Goal: Information Seeking & Learning: Learn about a topic

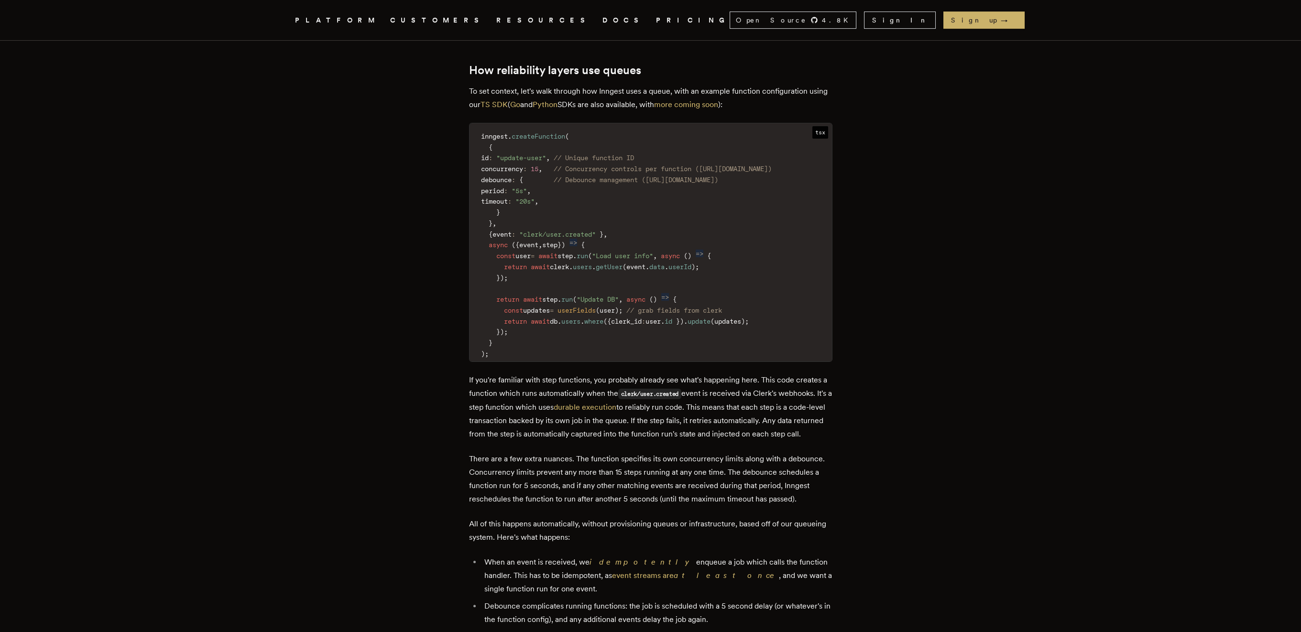
scroll to position [1122, 0]
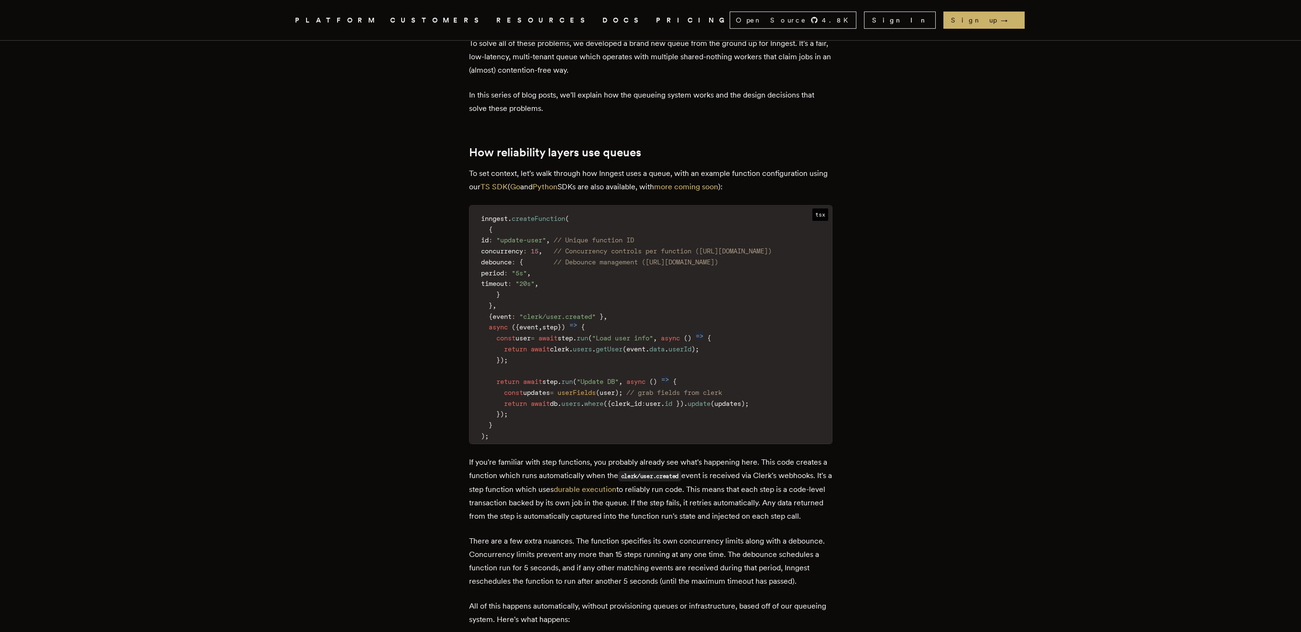
click at [623, 211] on code "inngest . createFunction ( { id : "update-user" , // Unique function ID concurr…" at bounding box center [650, 327] width 362 height 232
click at [607, 211] on code "inngest . createFunction ( { id : "update-user" , // Unique function ID concurr…" at bounding box center [650, 327] width 362 height 232
click at [603, 247] on span "// Concurrency controls per function ([URL][DOMAIN_NAME])" at bounding box center [663, 251] width 218 height 8
drag, startPoint x: 637, startPoint y: 209, endPoint x: 809, endPoint y: 211, distance: 172.1
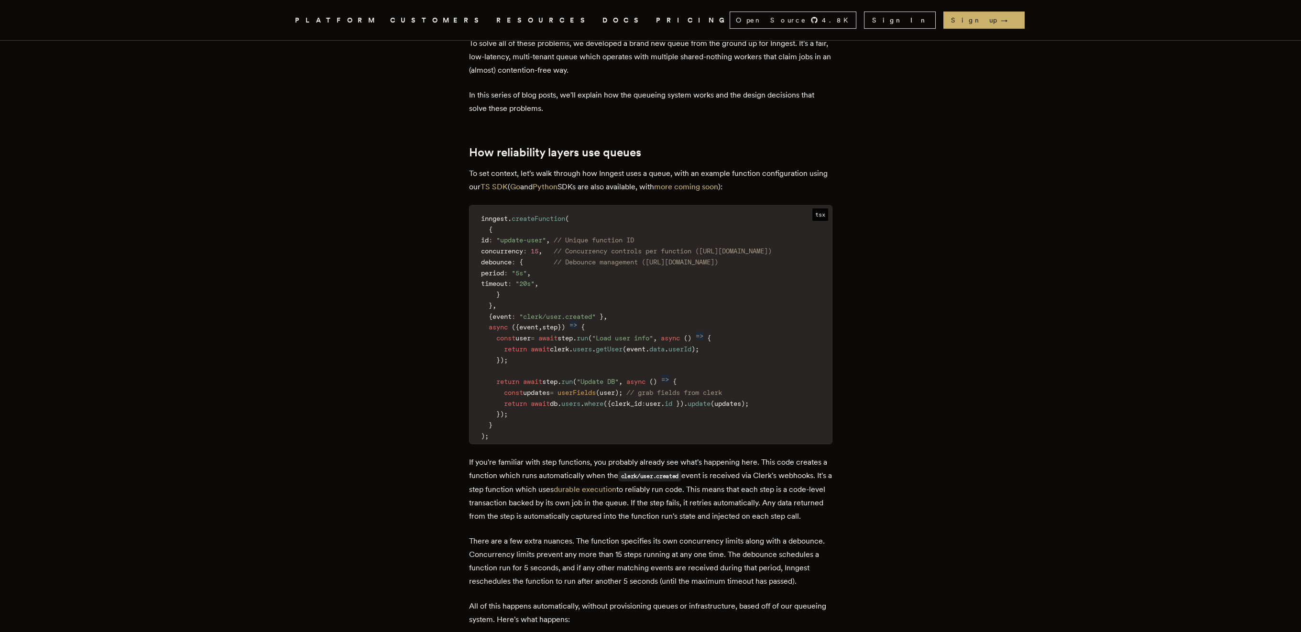
click at [772, 247] on span "// Concurrency controls per function ([URL][DOMAIN_NAME])" at bounding box center [663, 251] width 218 height 8
click at [516, 167] on p "To set context, let's walk through how Inngest uses a queue, with an example fu…" at bounding box center [650, 180] width 363 height 27
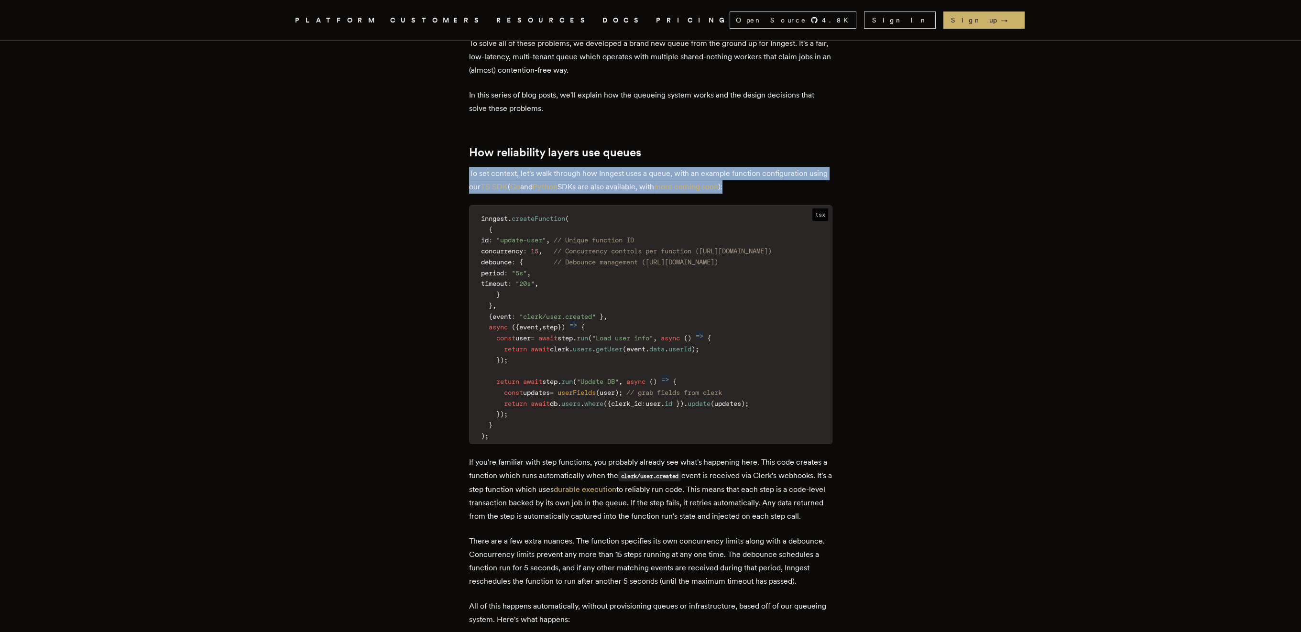
click at [516, 167] on p "To set context, let's walk through how Inngest uses a queue, with an example fu…" at bounding box center [650, 180] width 363 height 27
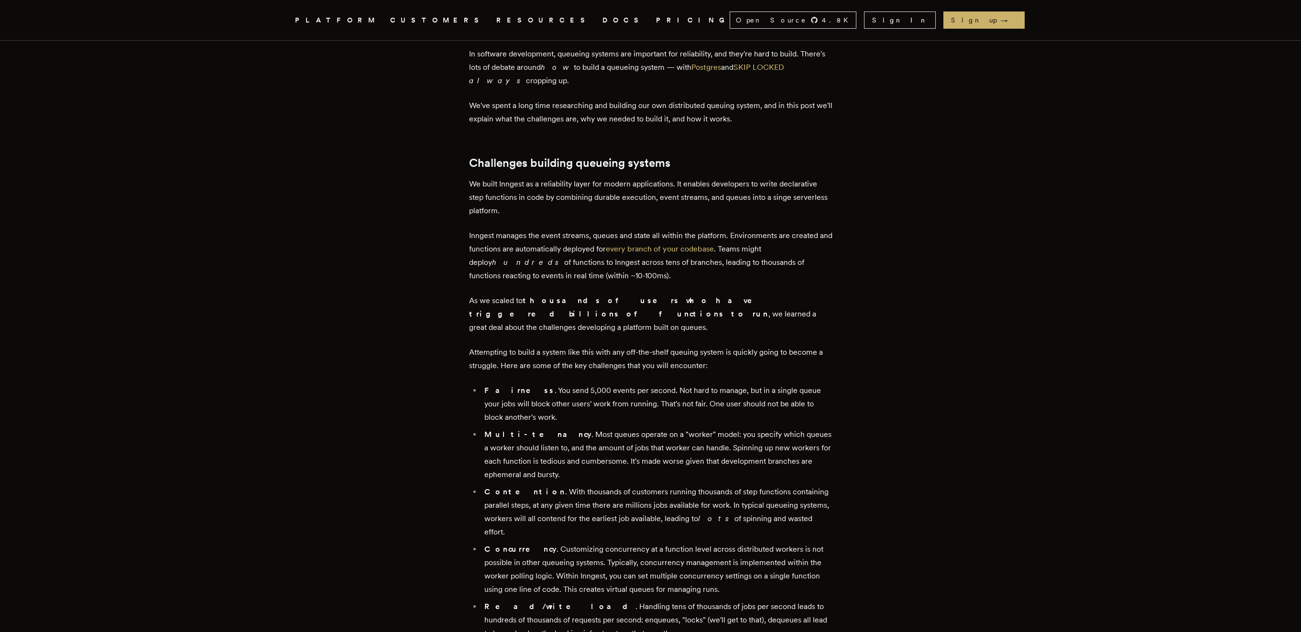
scroll to position [0, 0]
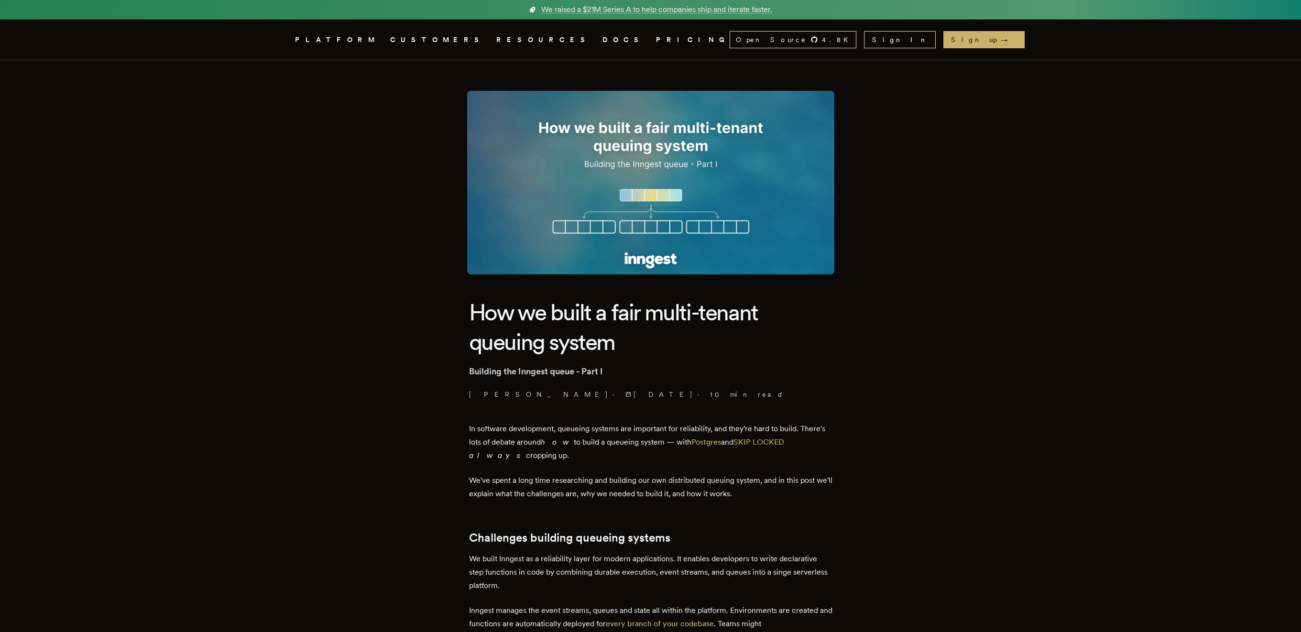
click at [625, 396] on span "[DATE]" at bounding box center [659, 395] width 68 height 10
click at [602, 39] on link "DOCS" at bounding box center [623, 40] width 42 height 12
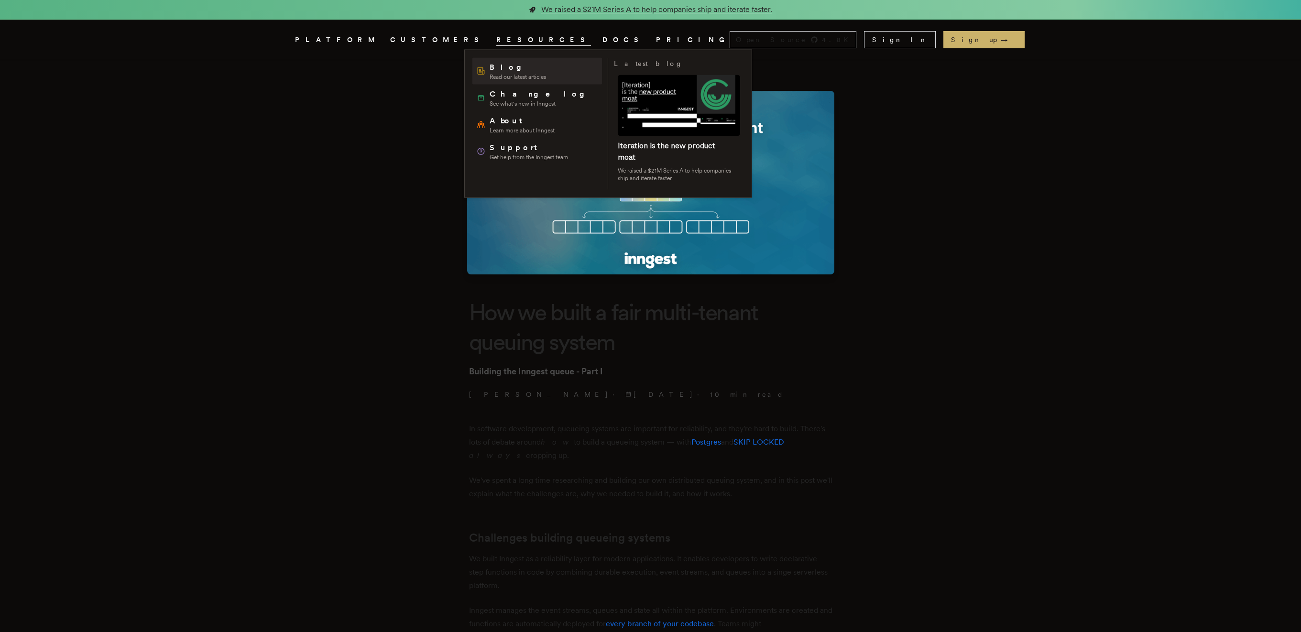
click at [507, 66] on span "Blog" at bounding box center [518, 67] width 56 height 11
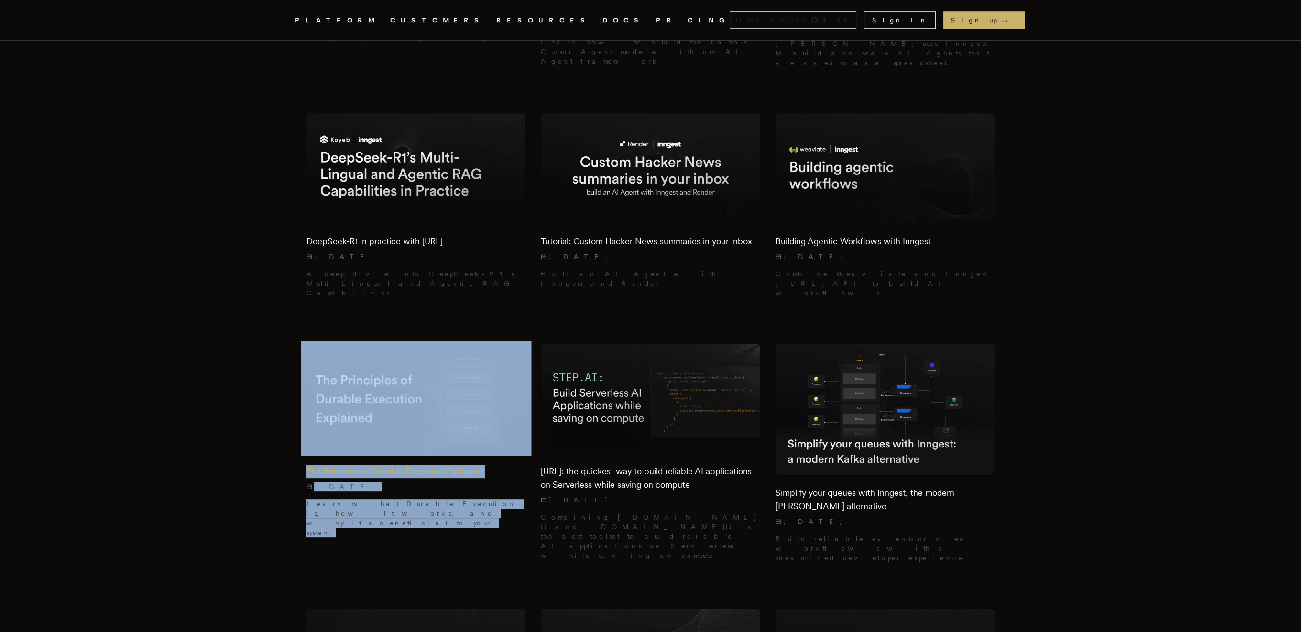
scroll to position [2065, 0]
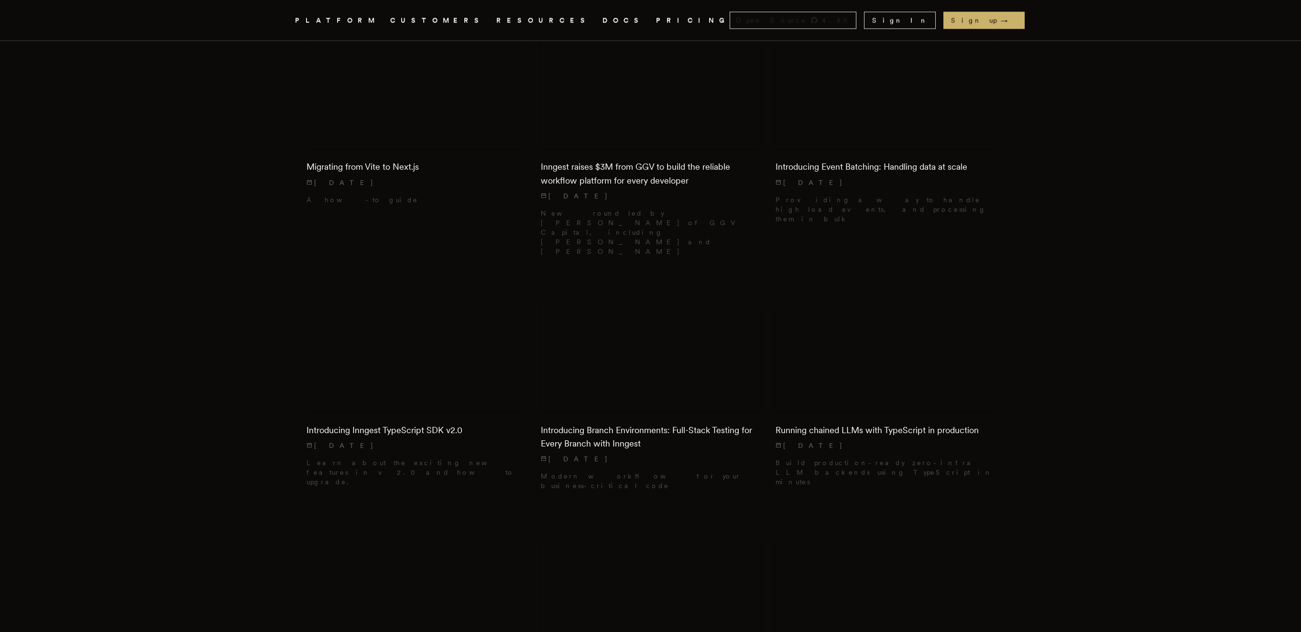
scroll to position [6701, 0]
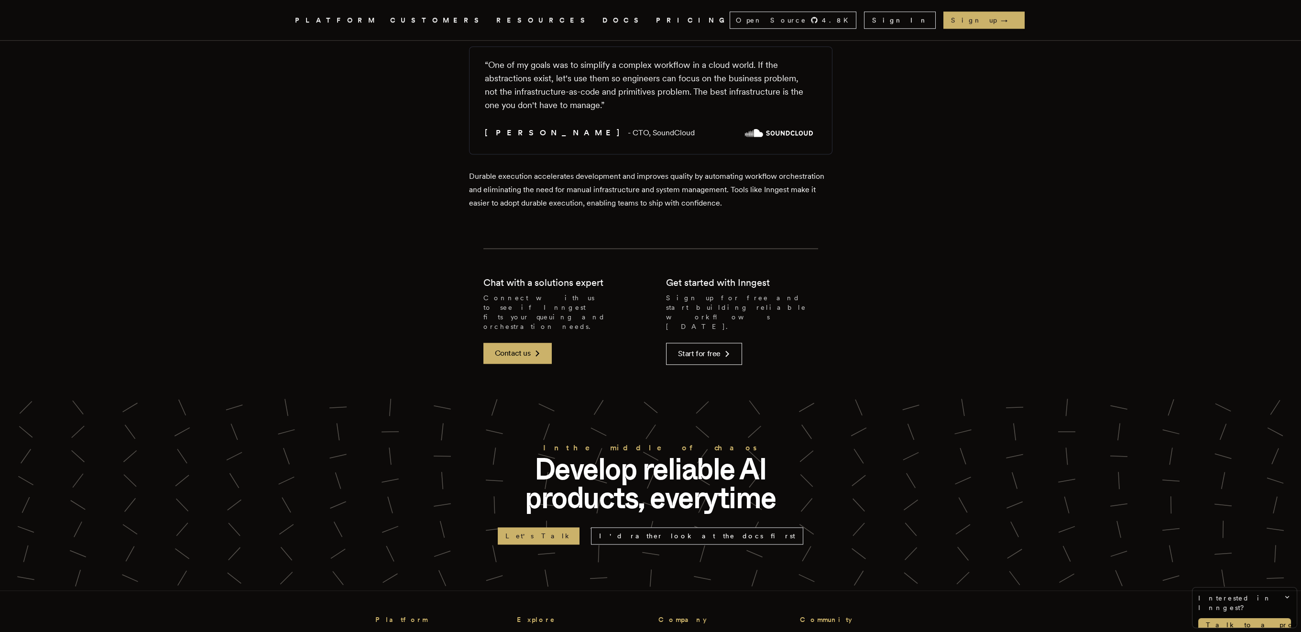
scroll to position [3486, 0]
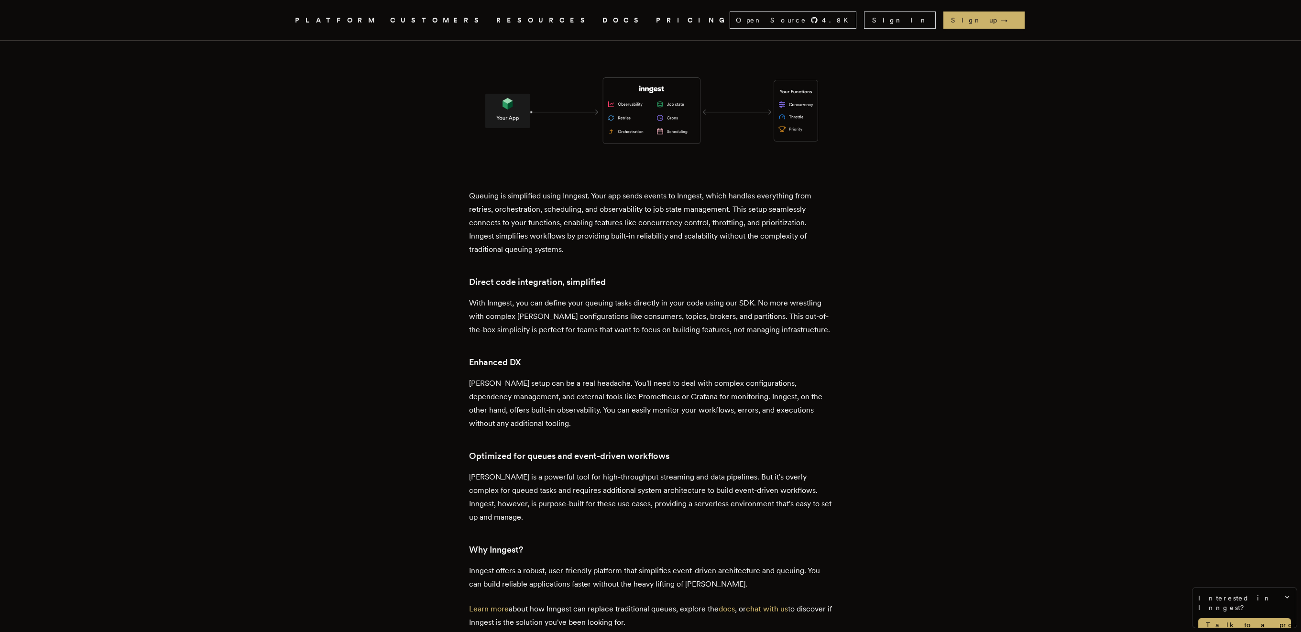
scroll to position [1855, 0]
